Goal: Task Accomplishment & Management: Use online tool/utility

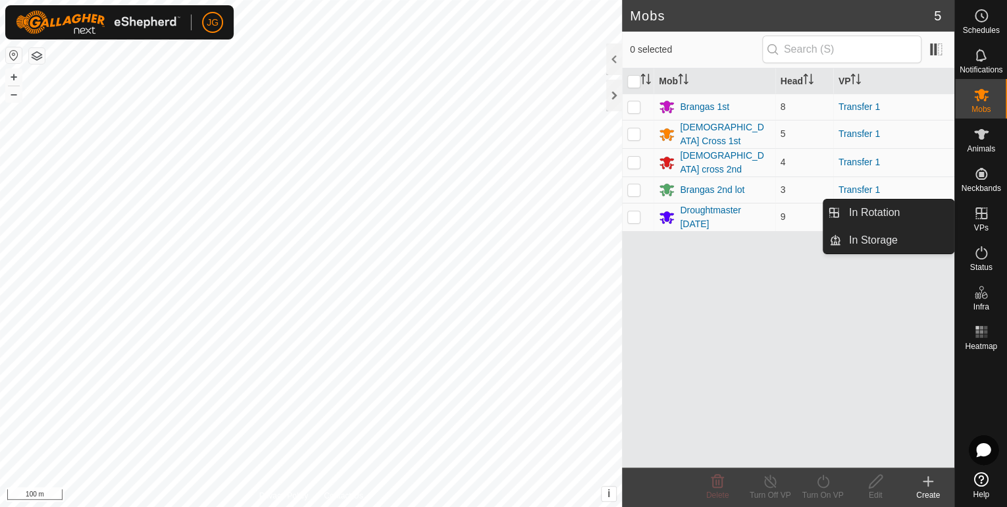
click at [977, 217] on icon at bounding box center [982, 213] width 16 height 16
click at [980, 213] on icon at bounding box center [982, 213] width 12 height 12
drag, startPoint x: 901, startPoint y: 211, endPoint x: 822, endPoint y: 240, distance: 83.5
click at [901, 211] on link "In Rotation" at bounding box center [897, 212] width 113 height 26
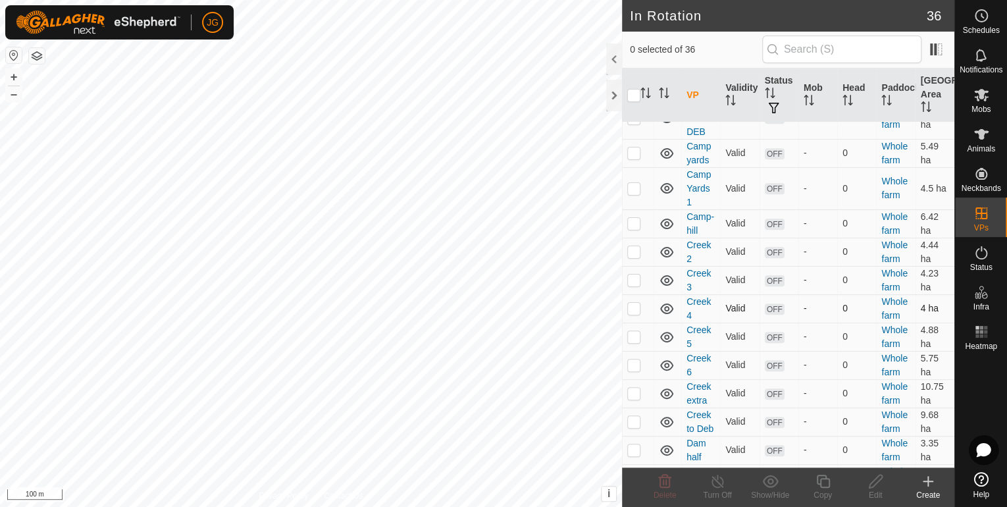
scroll to position [316, 0]
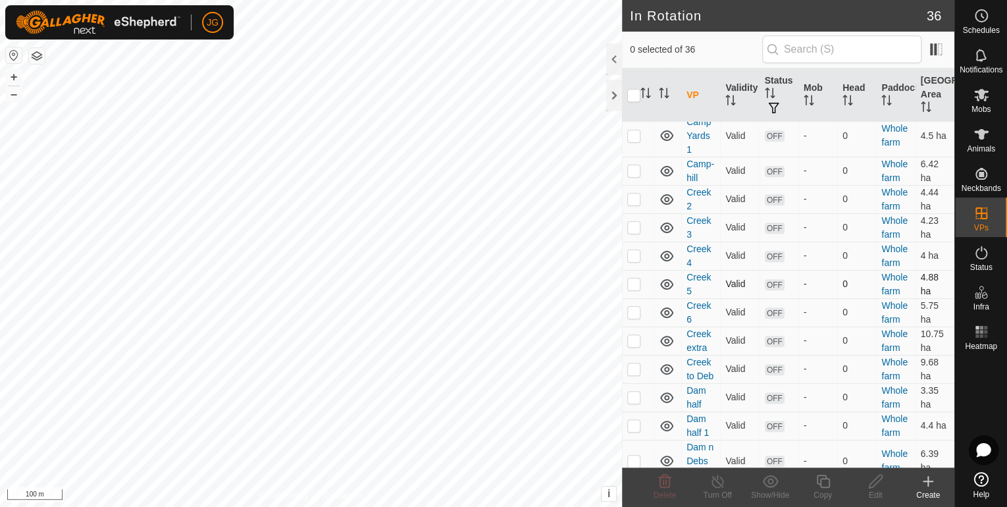
checkbox input "true"
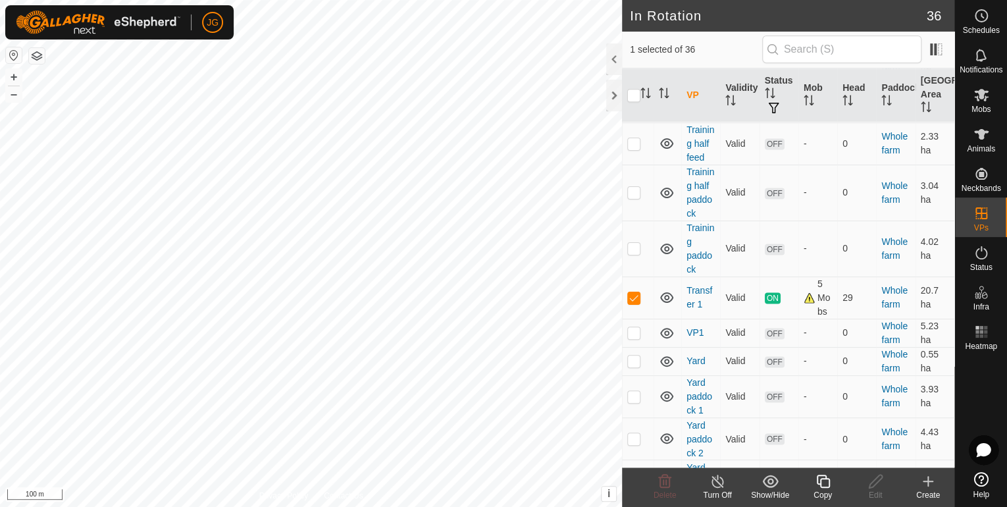
scroll to position [944, 0]
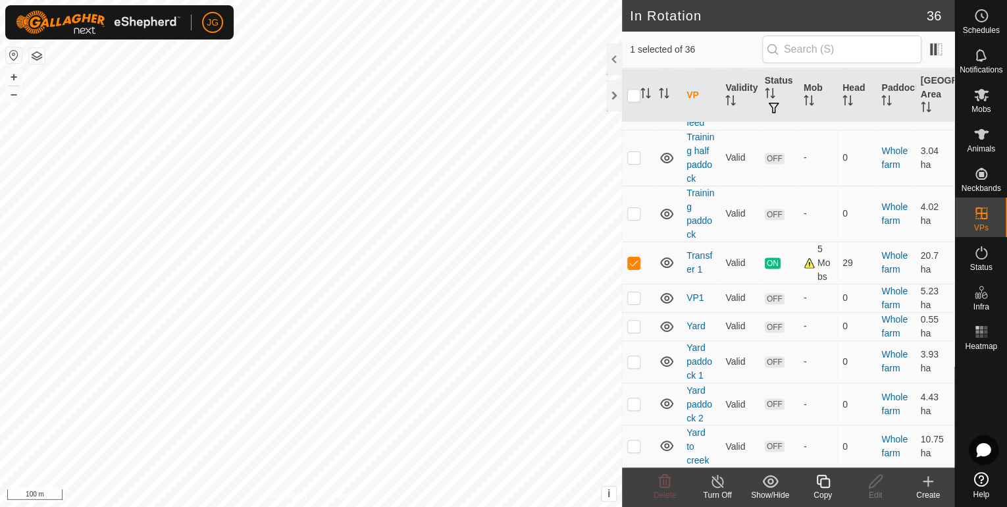
click at [822, 487] on icon at bounding box center [823, 481] width 16 height 16
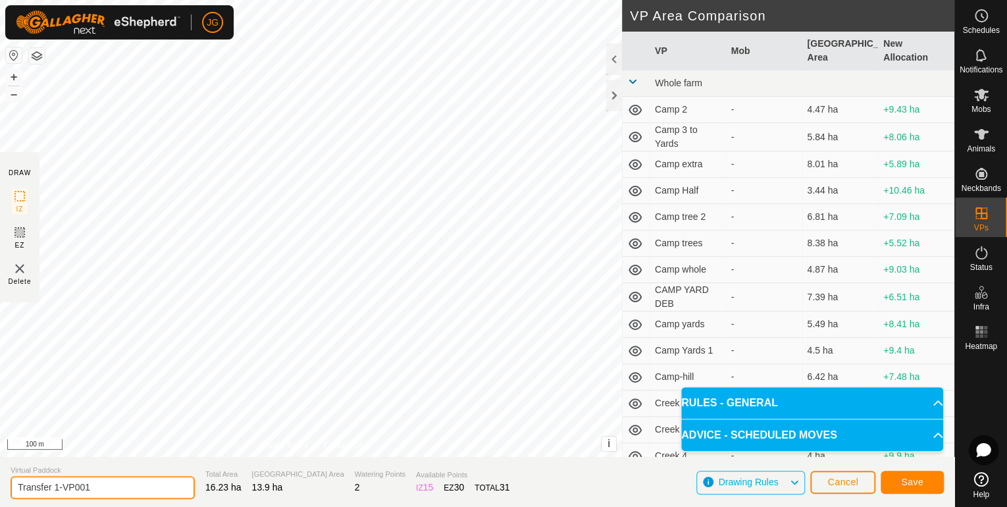
click at [87, 487] on input "Transfer 1-VP001" at bounding box center [103, 487] width 184 height 23
type input "Transfer 1-VP002"
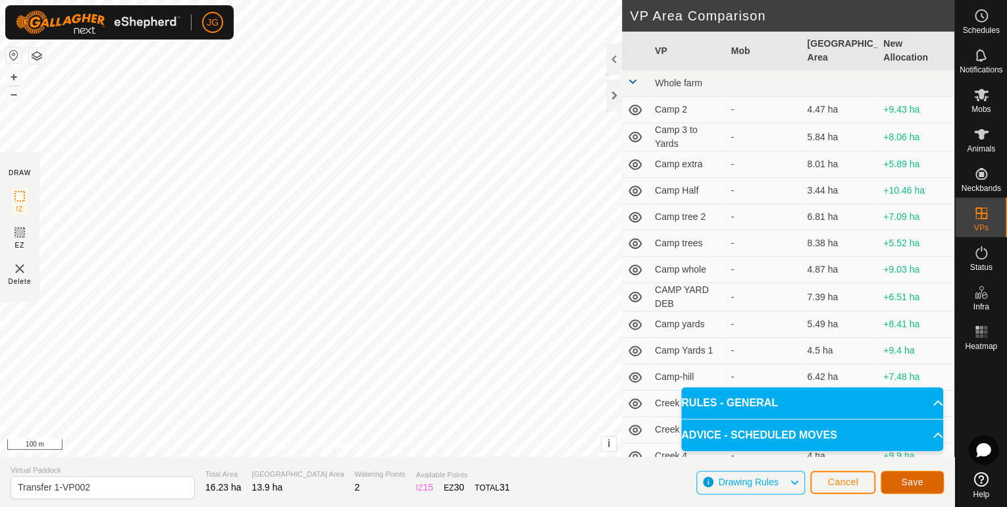
click at [887, 480] on button "Save" at bounding box center [912, 482] width 63 height 23
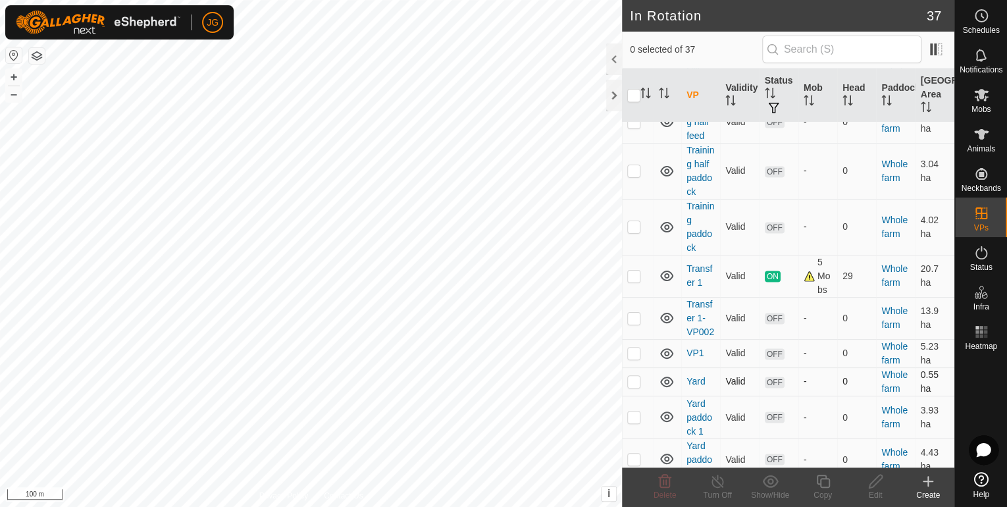
scroll to position [948, 0]
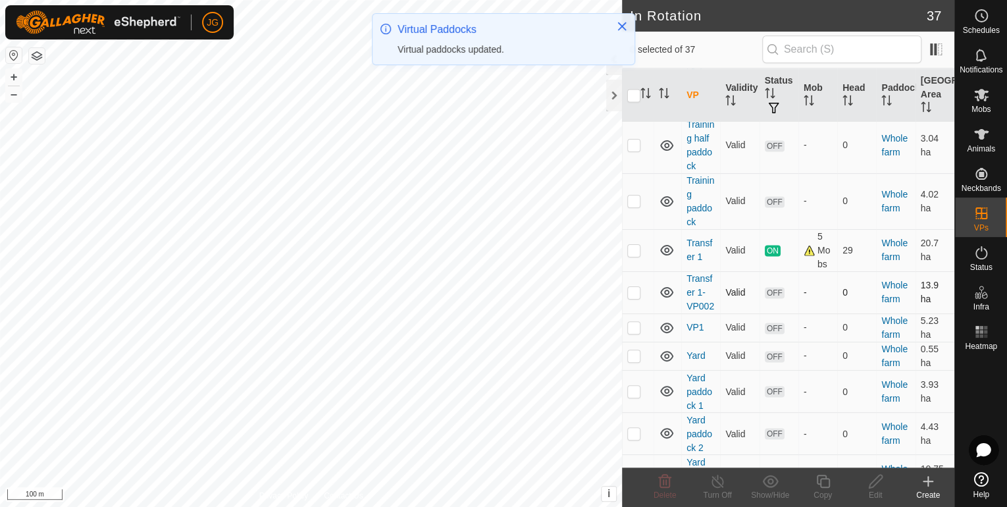
click at [635, 298] on p-checkbox at bounding box center [633, 292] width 13 height 11
checkbox input "true"
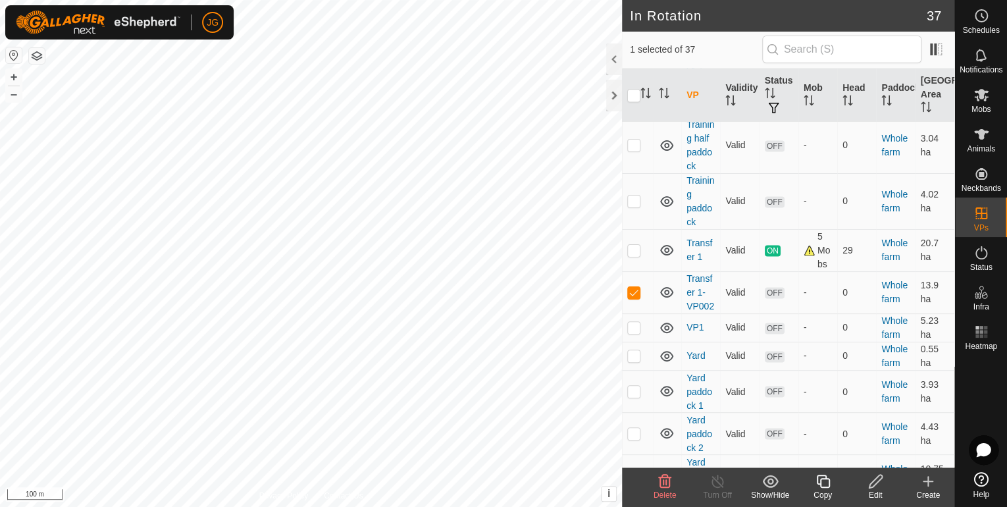
click at [879, 485] on icon at bounding box center [876, 481] width 16 height 16
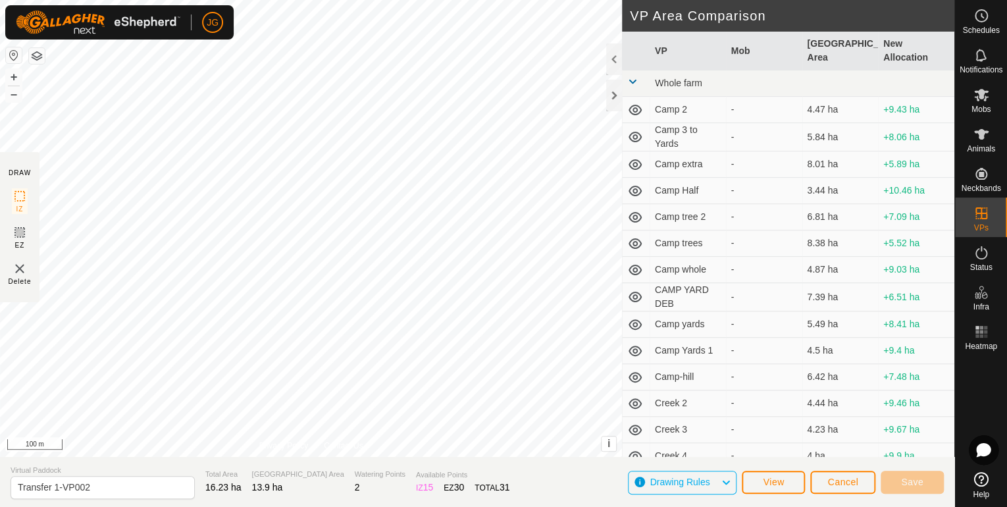
click at [475, 506] on html "JG Schedules Notifications Mobs Animals Neckbands VPs Status Infra Heatmap Help…" at bounding box center [503, 253] width 1007 height 507
click at [920, 477] on span "Save" at bounding box center [912, 482] width 22 height 11
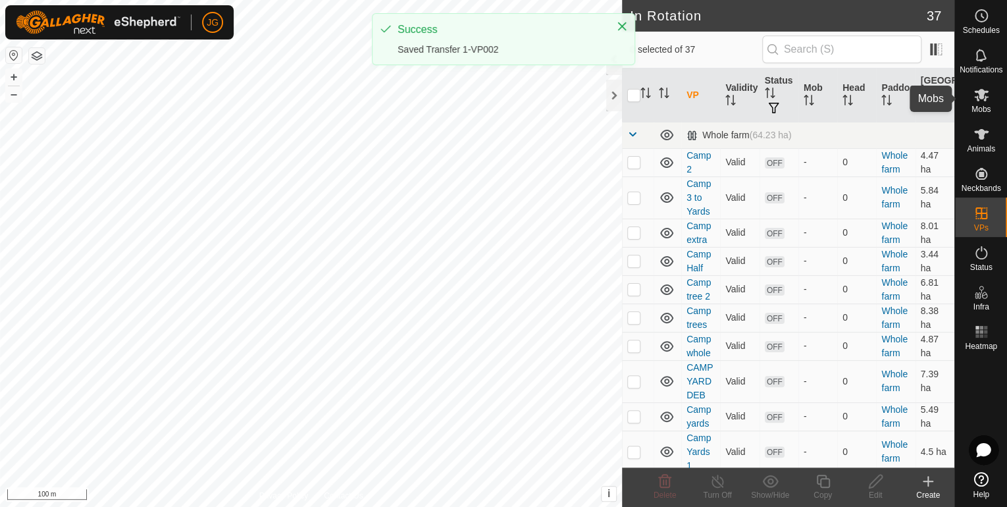
drag, startPoint x: 970, startPoint y: 99, endPoint x: 961, endPoint y: 98, distance: 8.7
click at [970, 99] on es-mob-svg-icon at bounding box center [982, 94] width 24 height 21
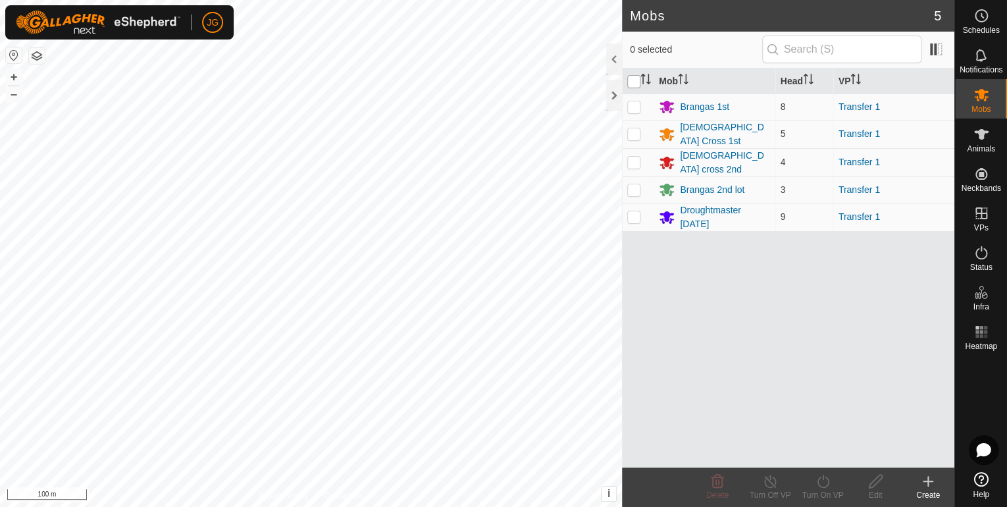
click at [632, 82] on input "checkbox" at bounding box center [633, 81] width 13 height 13
checkbox input "true"
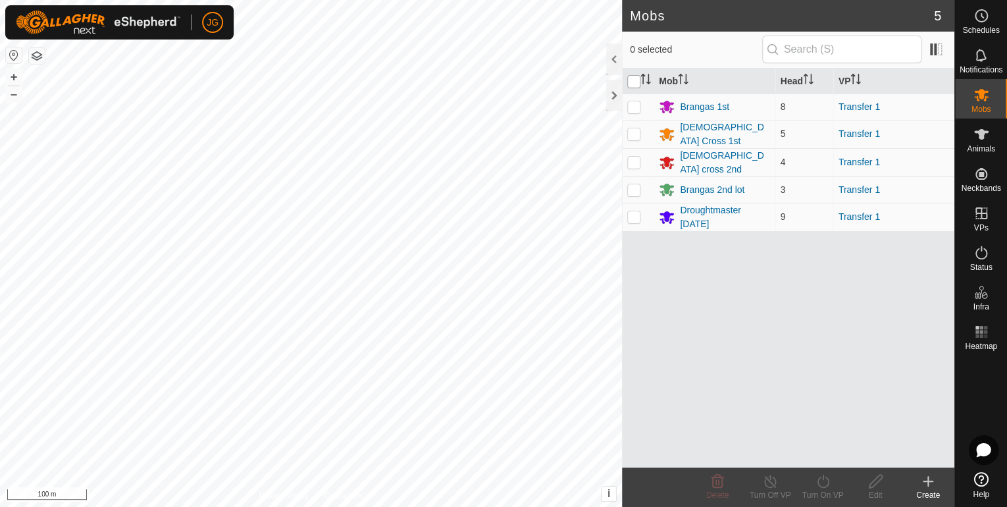
checkbox input "true"
click at [820, 477] on icon at bounding box center [823, 481] width 12 height 13
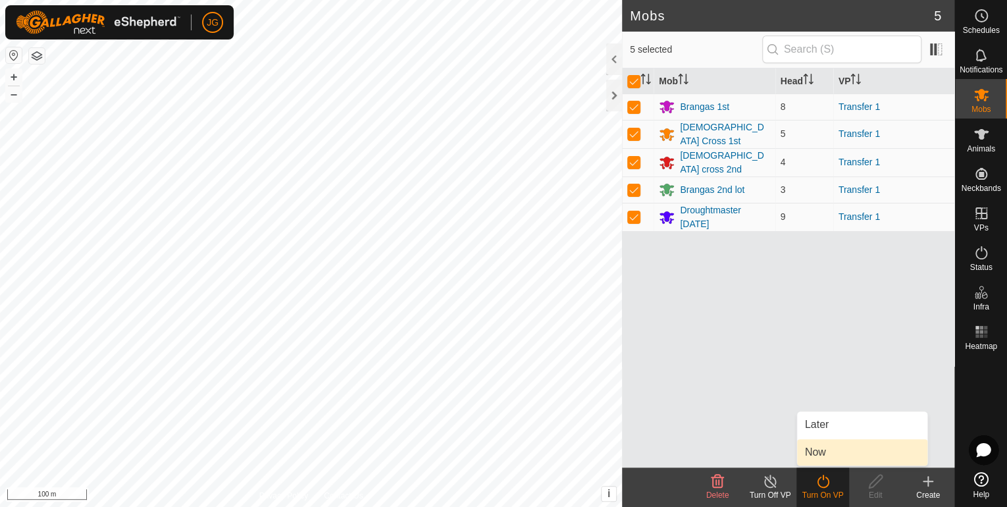
click at [830, 450] on link "Now" at bounding box center [862, 452] width 130 height 26
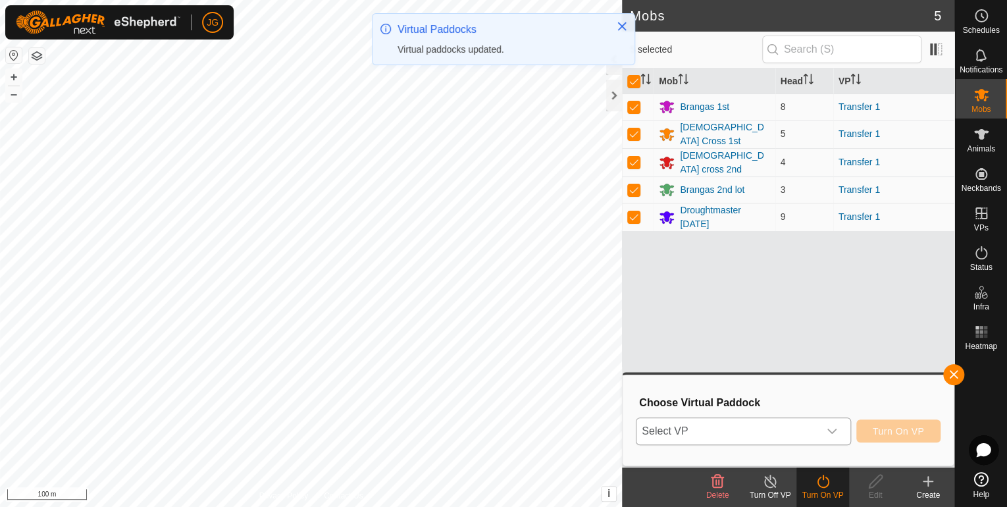
click at [837, 434] on icon "dropdown trigger" at bounding box center [832, 431] width 11 height 11
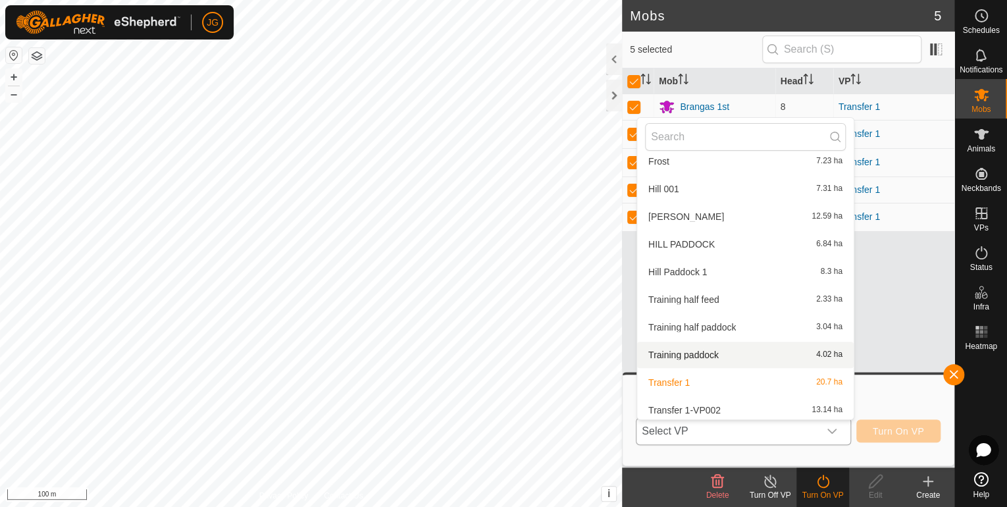
scroll to position [699, 0]
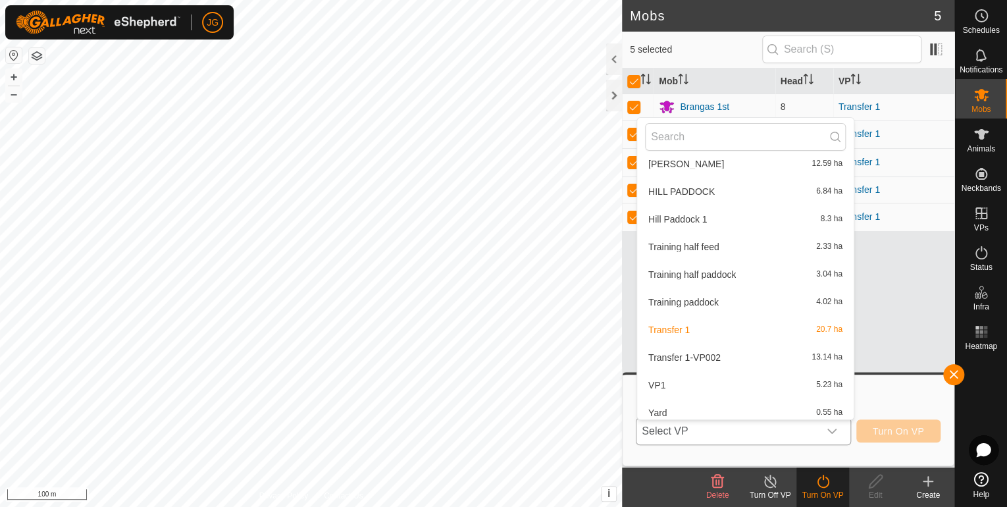
click at [709, 358] on li "Transfer 1-VP002 13.14 ha" at bounding box center [745, 357] width 217 height 26
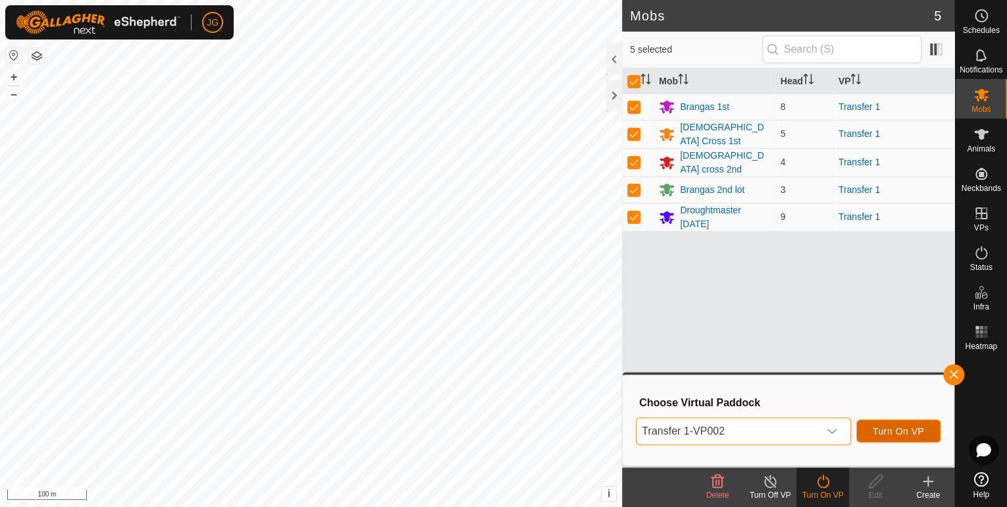
click at [895, 431] on span "Turn On VP" at bounding box center [898, 431] width 51 height 11
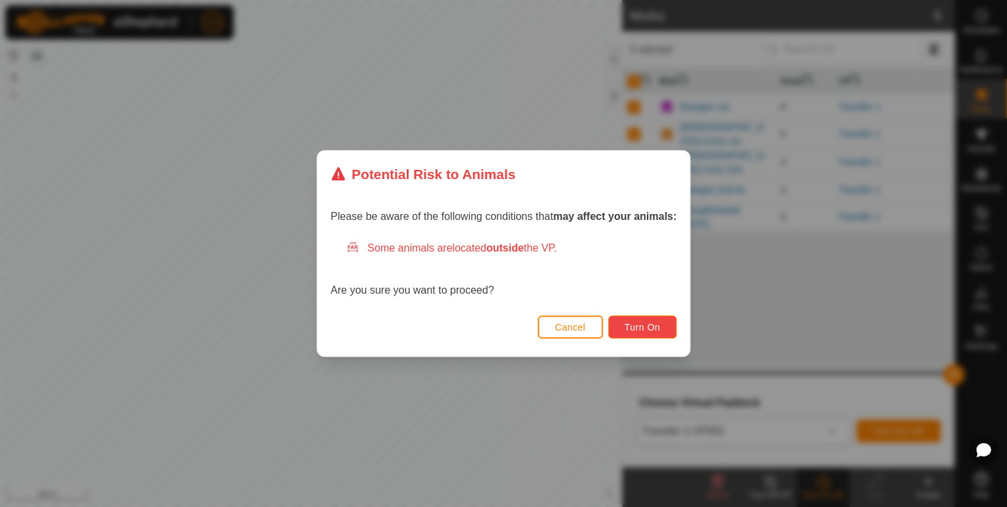
click at [657, 325] on span "Turn On" at bounding box center [643, 327] width 36 height 11
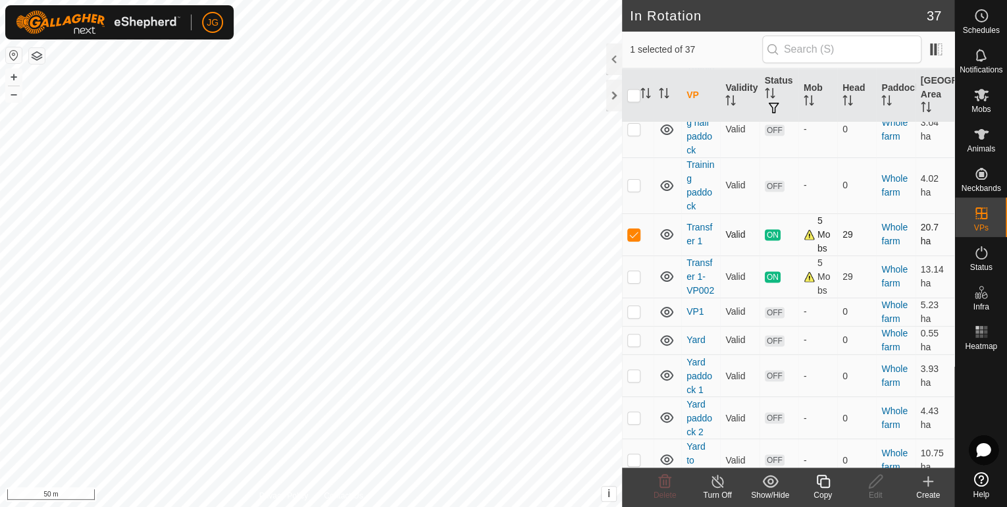
scroll to position [985, 0]
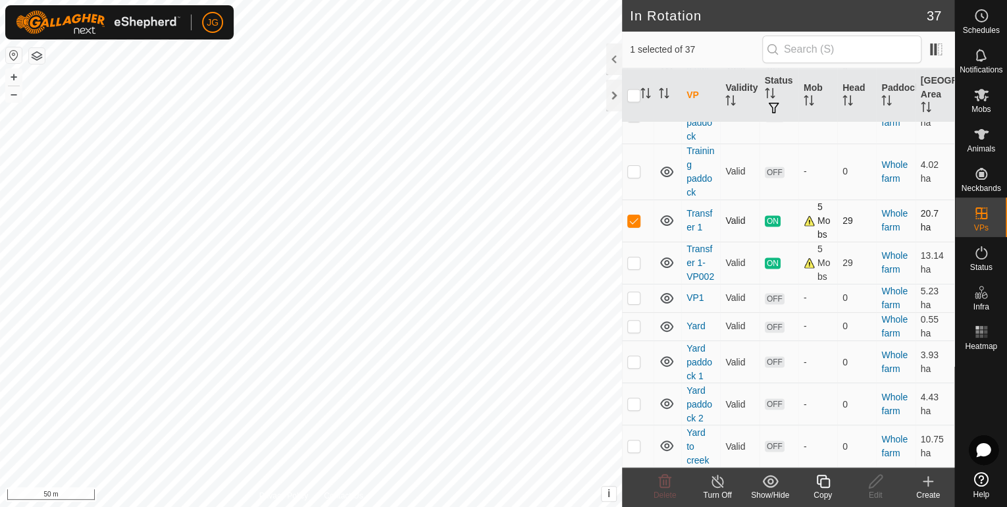
click at [635, 218] on p-checkbox at bounding box center [633, 220] width 13 height 11
checkbox input "false"
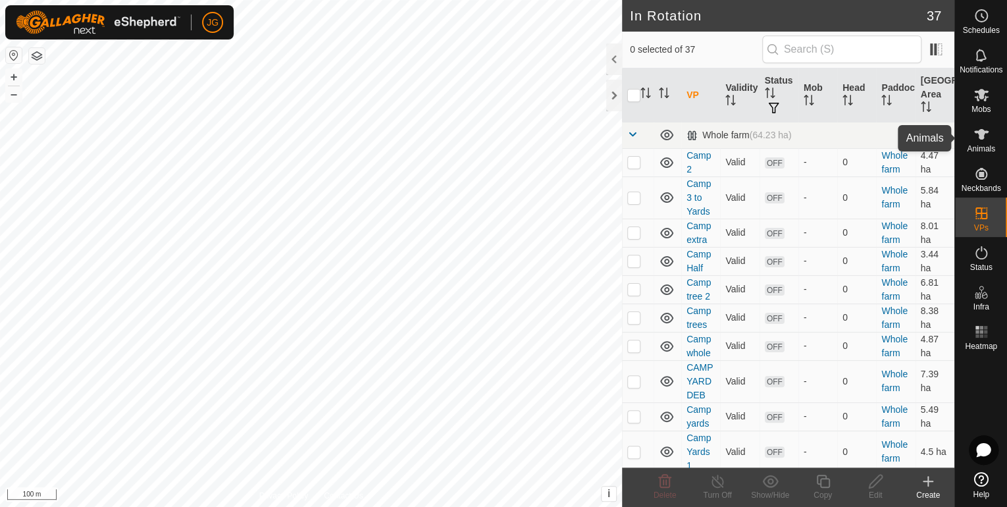
click at [993, 134] on div "Animals" at bounding box center [981, 137] width 52 height 39
